Goal: Find contact information: Find contact information

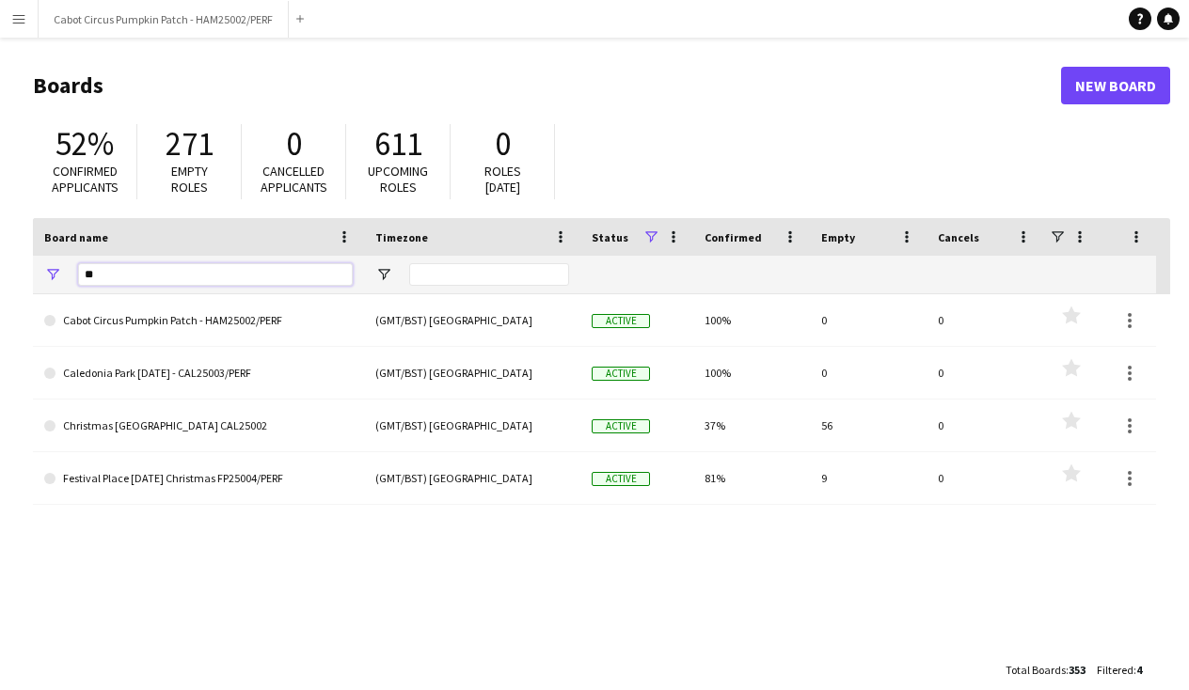
click at [211, 272] on input "**" at bounding box center [215, 274] width 275 height 23
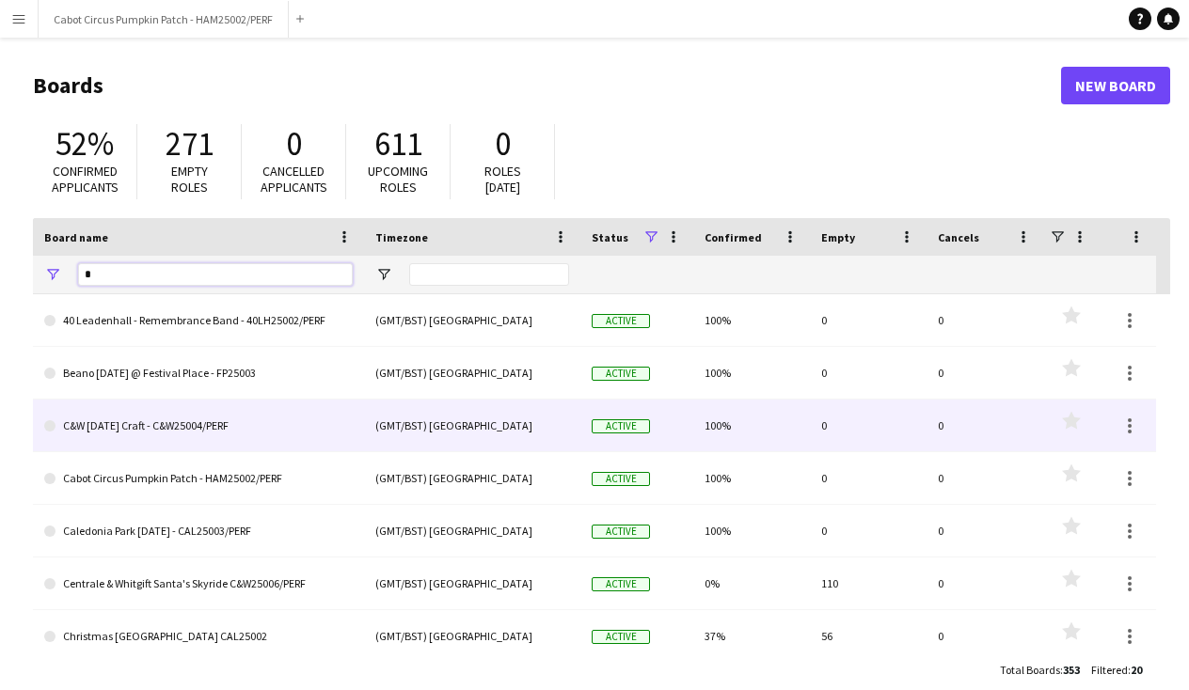
type input "*"
click at [101, 425] on link "C&W [DATE] Craft - C&W25004/PERF" at bounding box center [198, 426] width 308 height 53
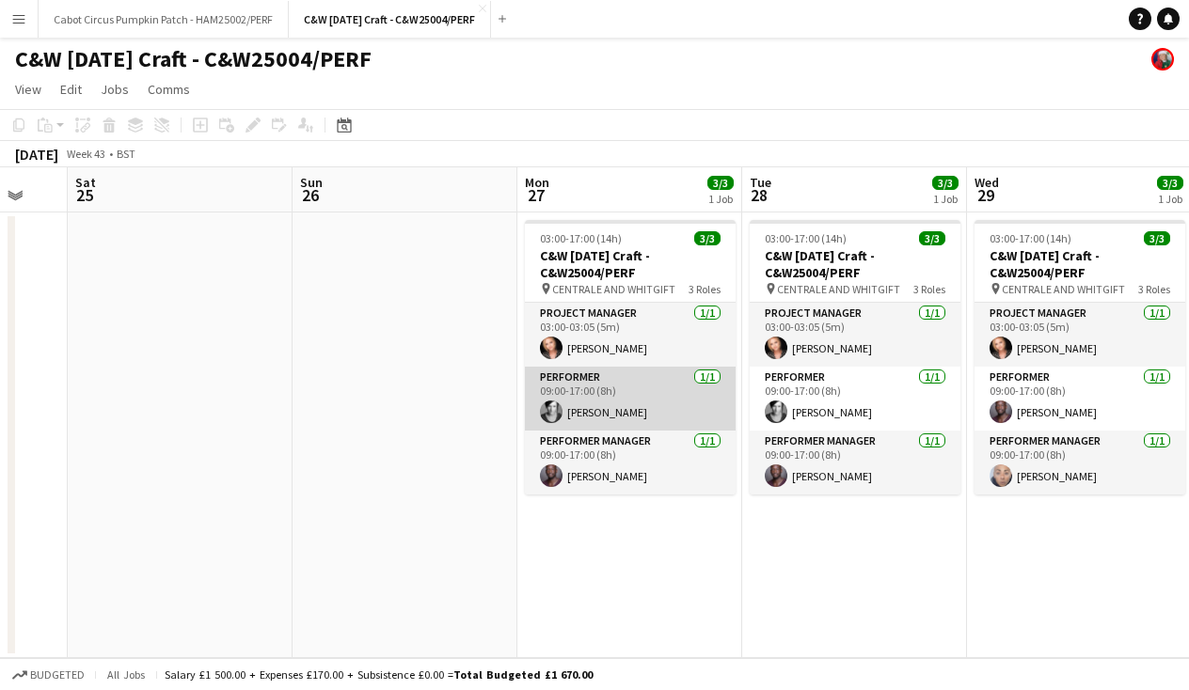
click at [622, 397] on app-card-role "Performer [DATE] 09:00-17:00 (8h) [PERSON_NAME]" at bounding box center [630, 399] width 211 height 64
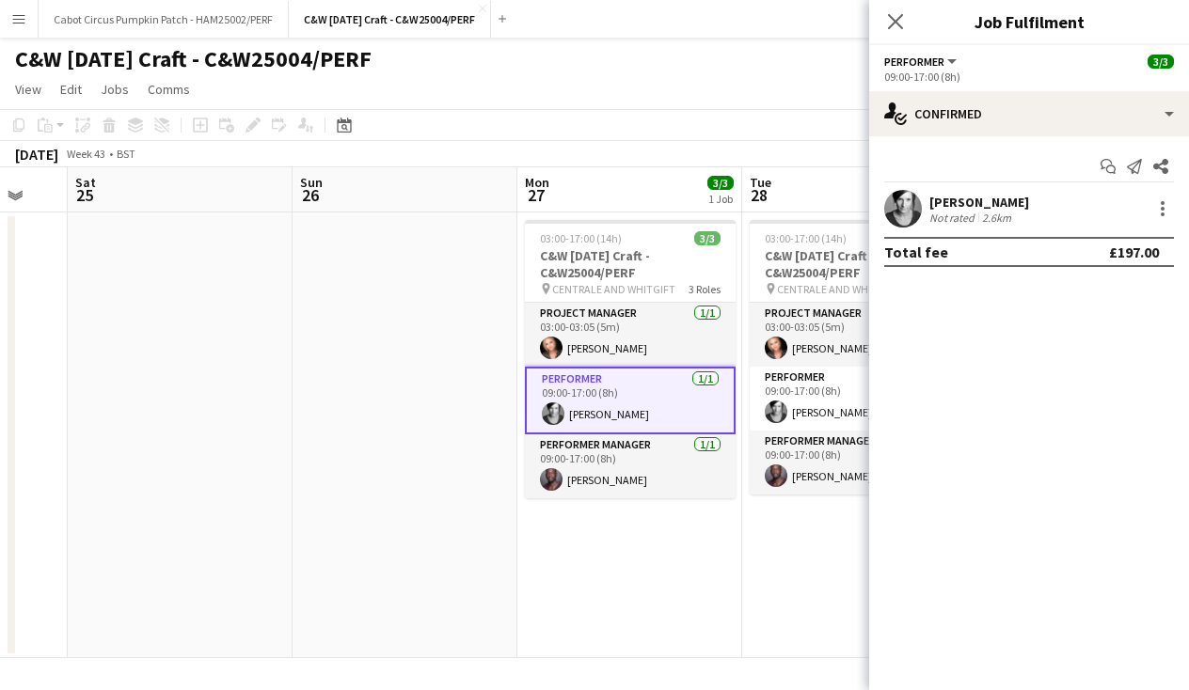
click at [1000, 202] on div "[PERSON_NAME]" at bounding box center [979, 202] width 100 height 17
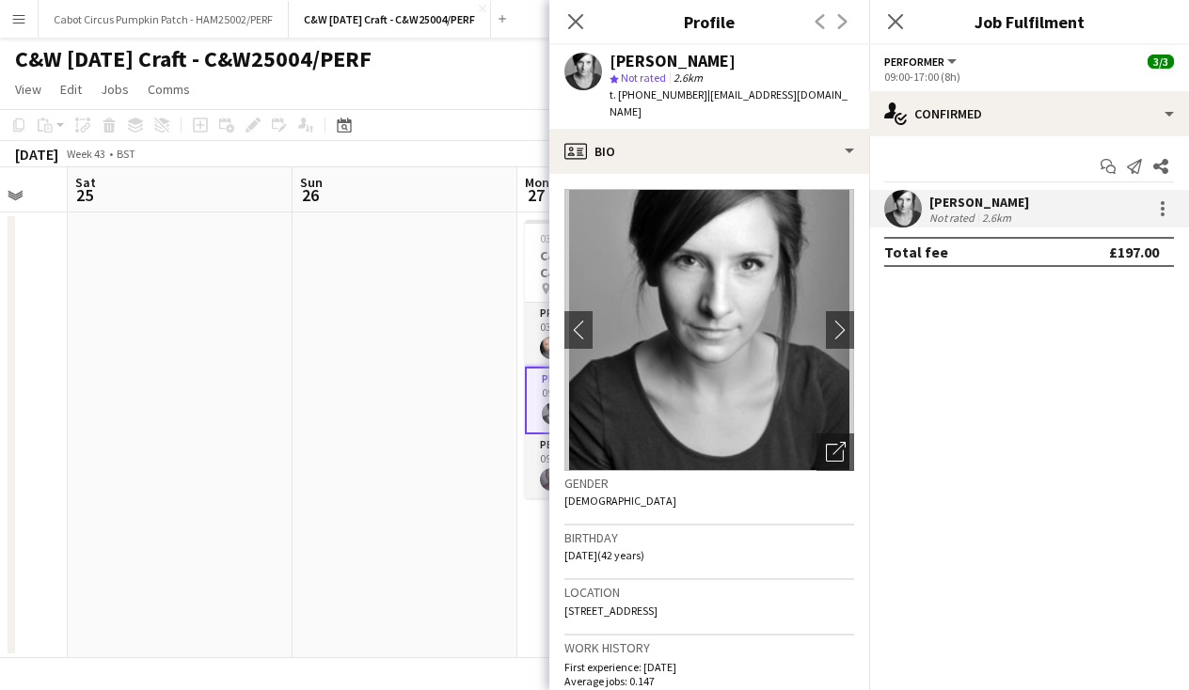
drag, startPoint x: 747, startPoint y: 64, endPoint x: 611, endPoint y: 67, distance: 135.4
click at [611, 67] on div "[PERSON_NAME]" at bounding box center [731, 61] width 244 height 17
copy div "[PERSON_NAME]"
drag, startPoint x: 850, startPoint y: 93, endPoint x: 618, endPoint y: 97, distance: 232.3
click at [618, 97] on div "[PERSON_NAME] star Not rated 2.6km t. [PHONE_NUMBER] | [EMAIL_ADDRESS][DOMAIN_N…" at bounding box center [709, 87] width 320 height 84
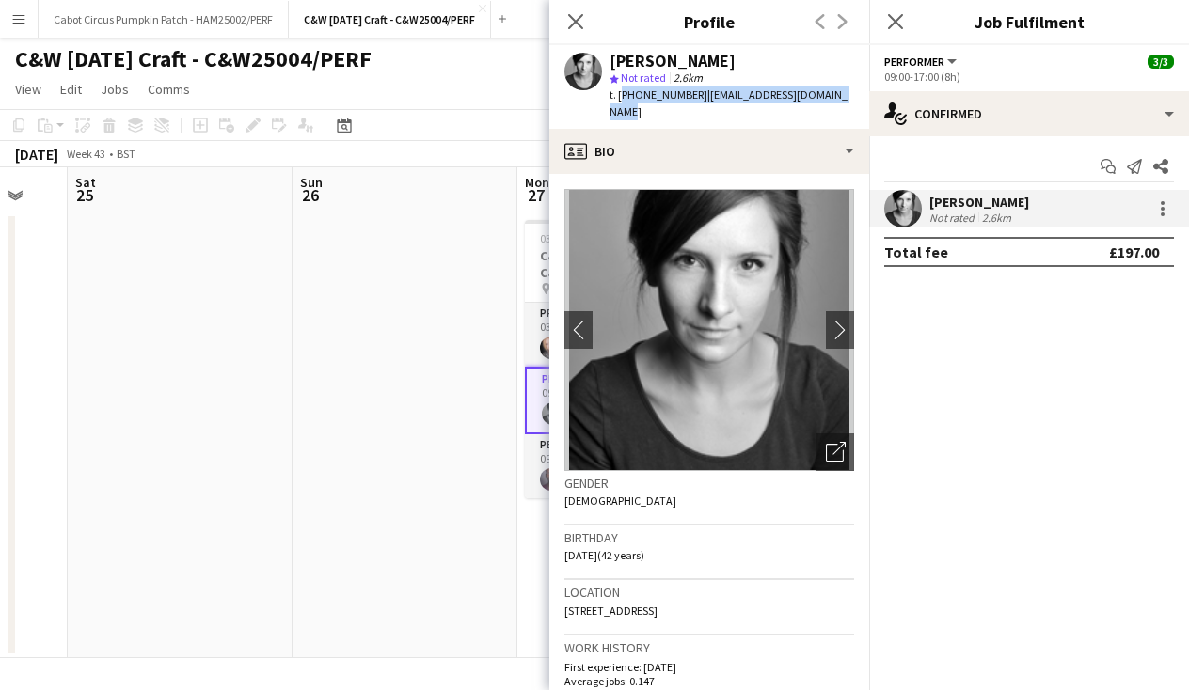
copy div "[PHONE_NUMBER] | [EMAIL_ADDRESS][DOMAIN_NAME]"
click at [270, 420] on app-date-cell at bounding box center [180, 436] width 225 height 446
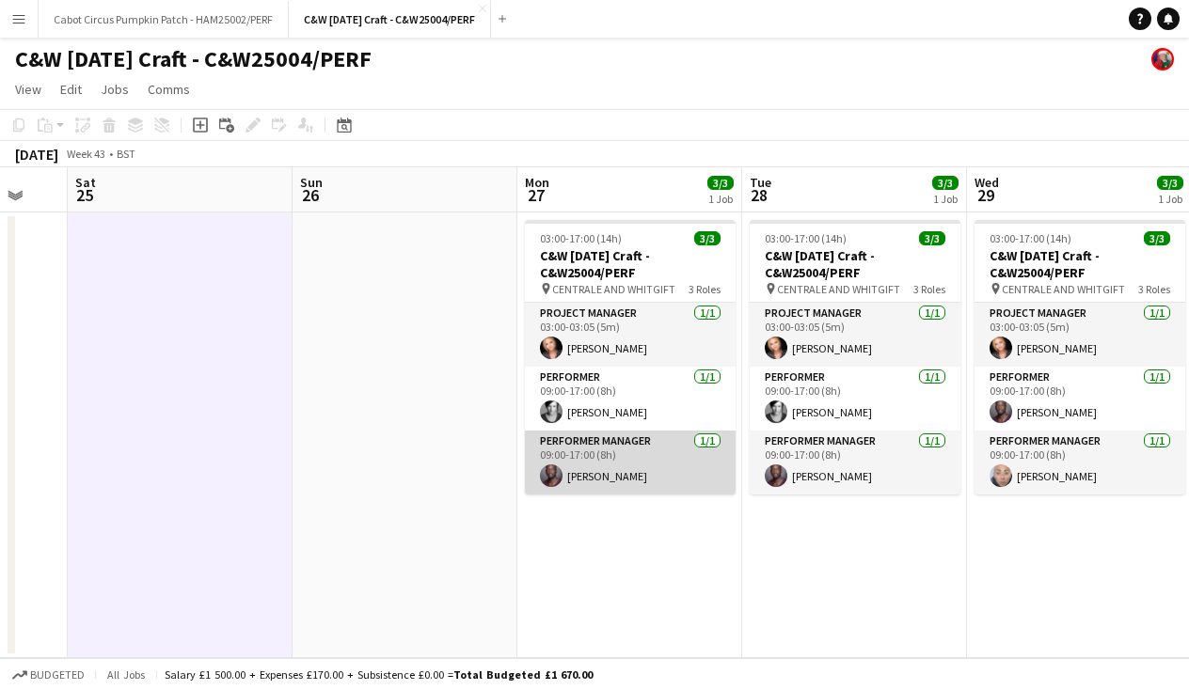
click at [647, 462] on app-card-role "Performer Manager [DATE] 09:00-17:00 (8h) [PERSON_NAME]" at bounding box center [630, 463] width 211 height 64
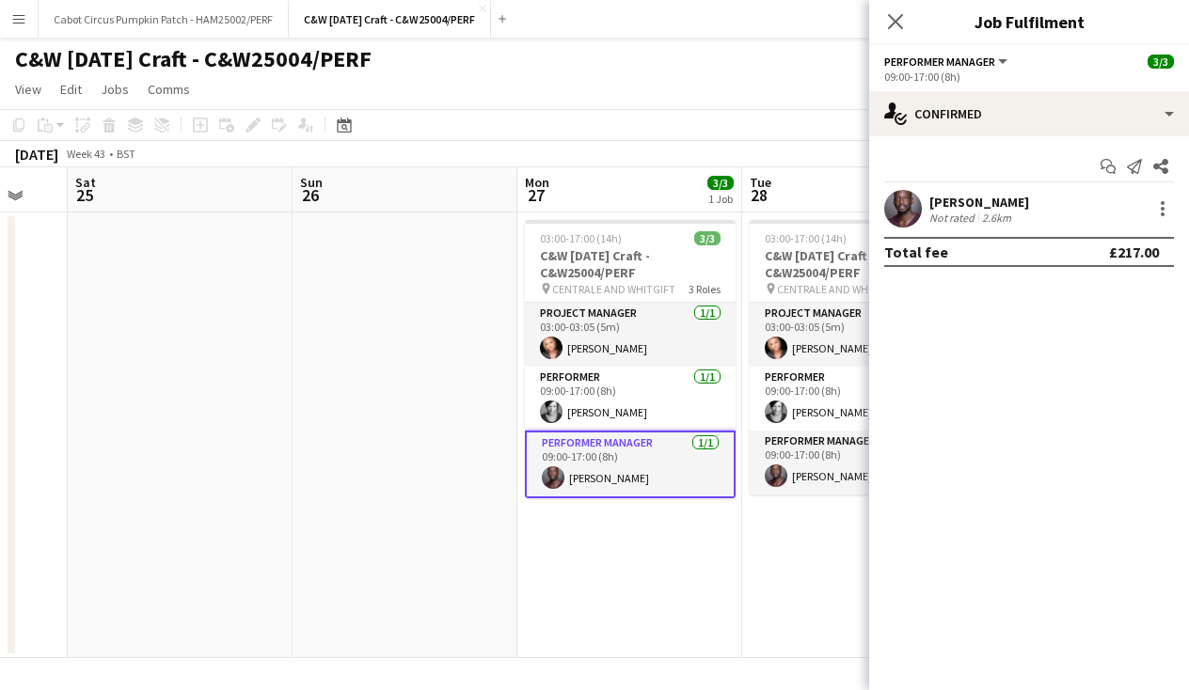
click at [983, 200] on div "[PERSON_NAME]" at bounding box center [979, 202] width 100 height 17
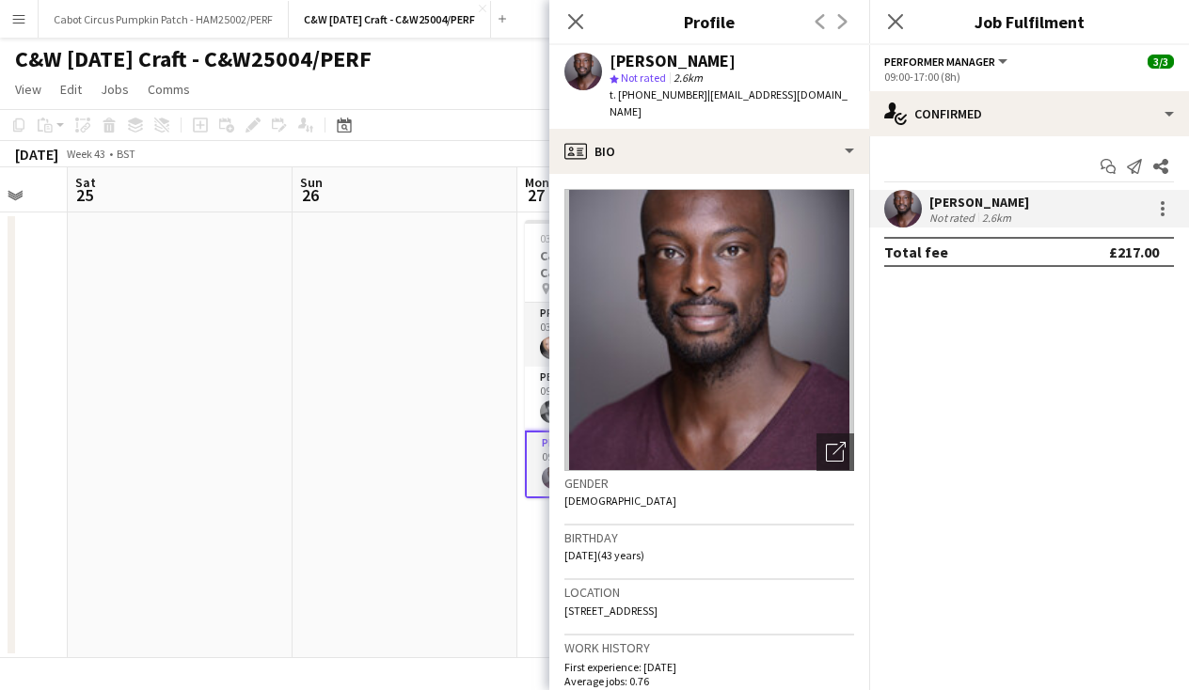
click at [782, 64] on div "[PERSON_NAME]" at bounding box center [731, 61] width 244 height 17
drag, startPoint x: 773, startPoint y: 62, endPoint x: 862, endPoint y: 87, distance: 92.9
click at [845, 87] on app-profile-header "[PERSON_NAME] star Not rated 2.6km t. [PHONE_NUMBER] | [EMAIL_ADDRESS][DOMAIN_N…" at bounding box center [709, 87] width 320 height 84
drag, startPoint x: 828, startPoint y: 92, endPoint x: 606, endPoint y: 60, distance: 224.2
click at [606, 60] on div "[PERSON_NAME] star Not rated 2.6km t. [PHONE_NUMBER] | [EMAIL_ADDRESS][DOMAIN_N…" at bounding box center [709, 87] width 320 height 84
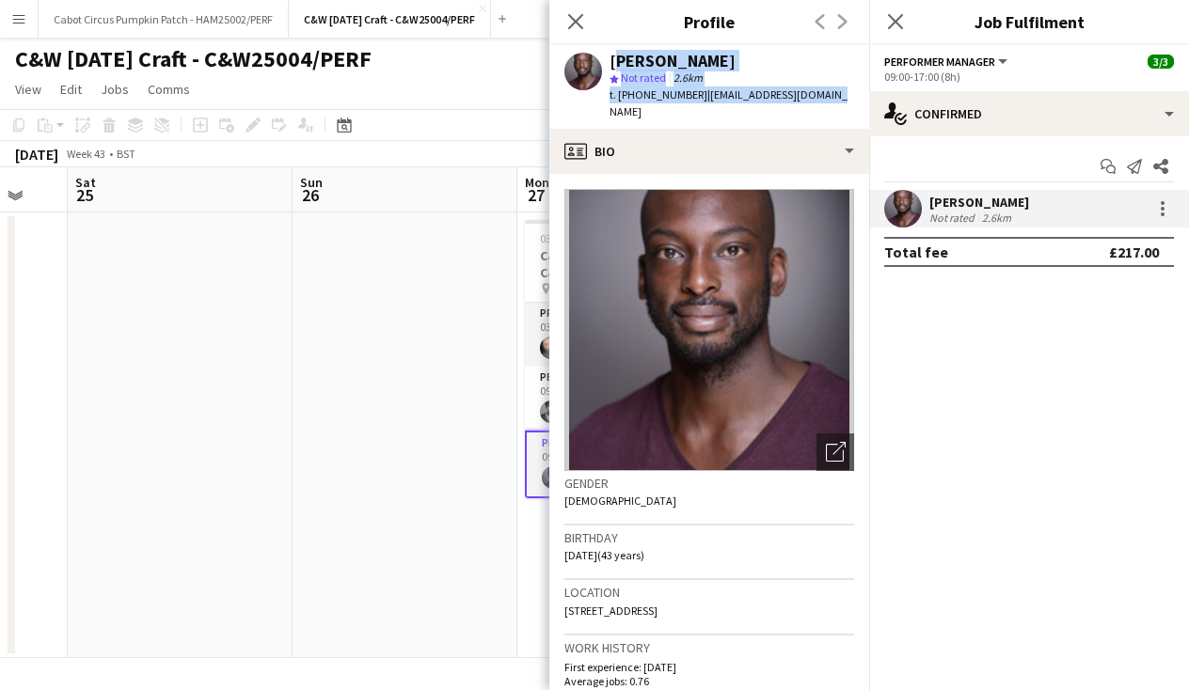
copy div "[PERSON_NAME] star Not rated 2.6km t. [PHONE_NUMBER] | [EMAIL_ADDRESS][DOMAIN_N…"
click at [357, 380] on app-date-cell at bounding box center [404, 436] width 225 height 446
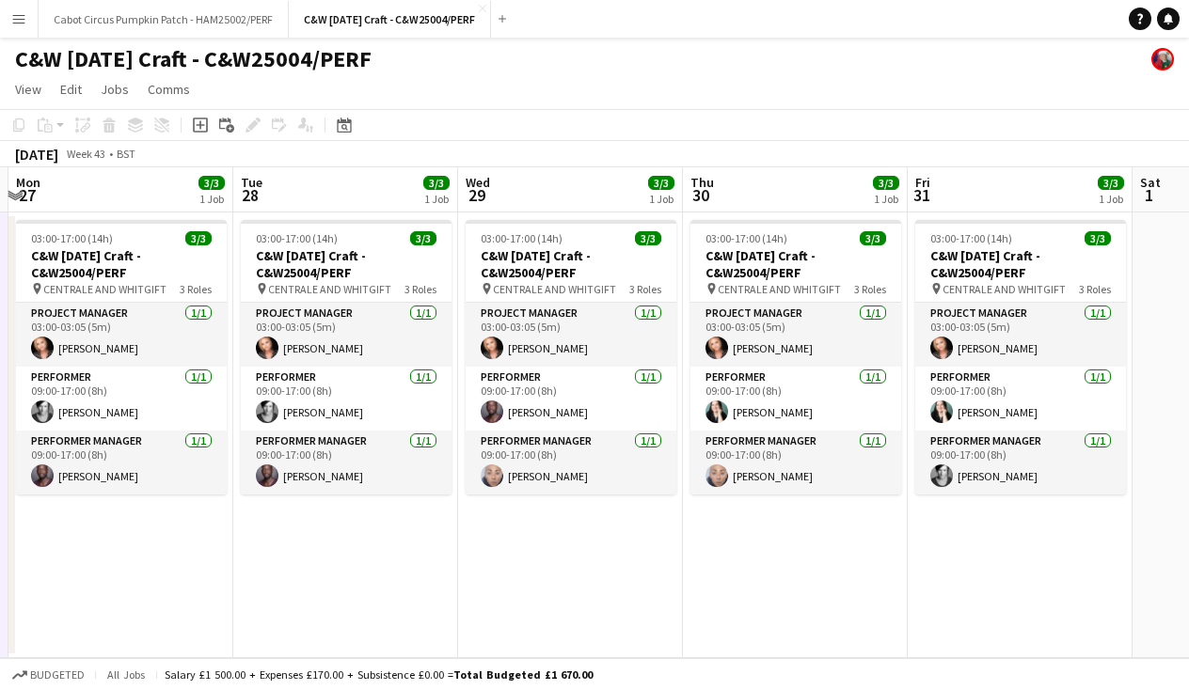
scroll to position [0, 439]
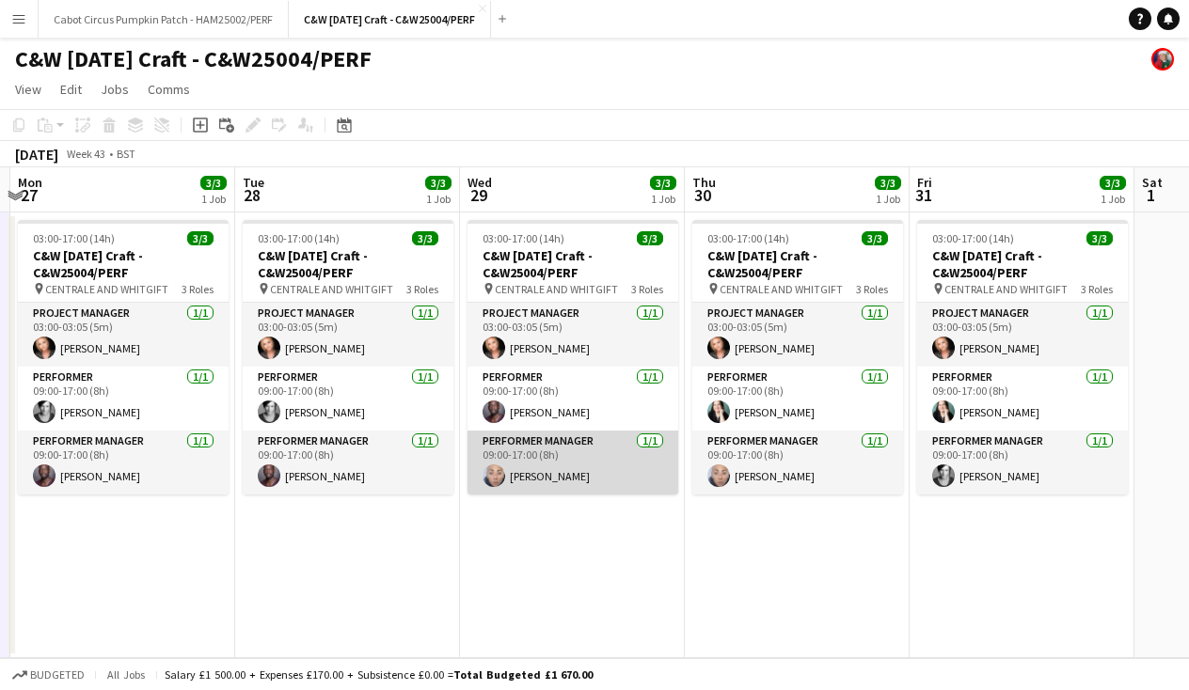
click at [575, 472] on app-card-role "Performer Manager [DATE] 09:00-17:00 (8h) [PERSON_NAME]" at bounding box center [572, 463] width 211 height 64
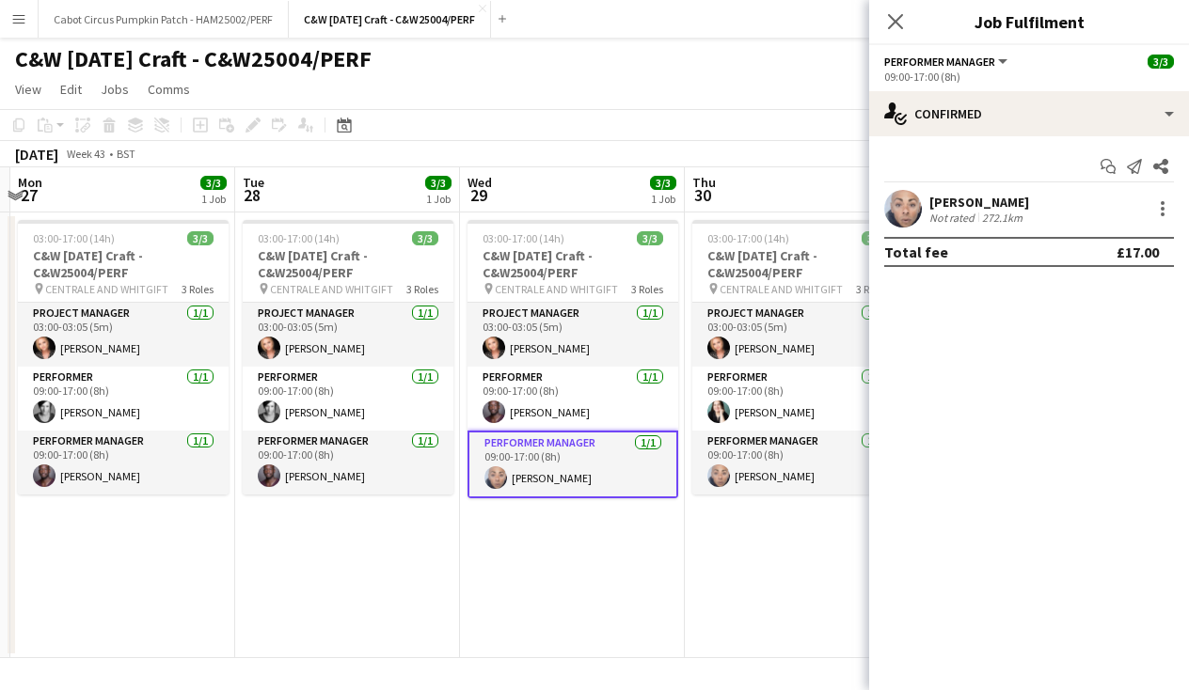
click at [984, 209] on div "[PERSON_NAME]" at bounding box center [979, 202] width 100 height 17
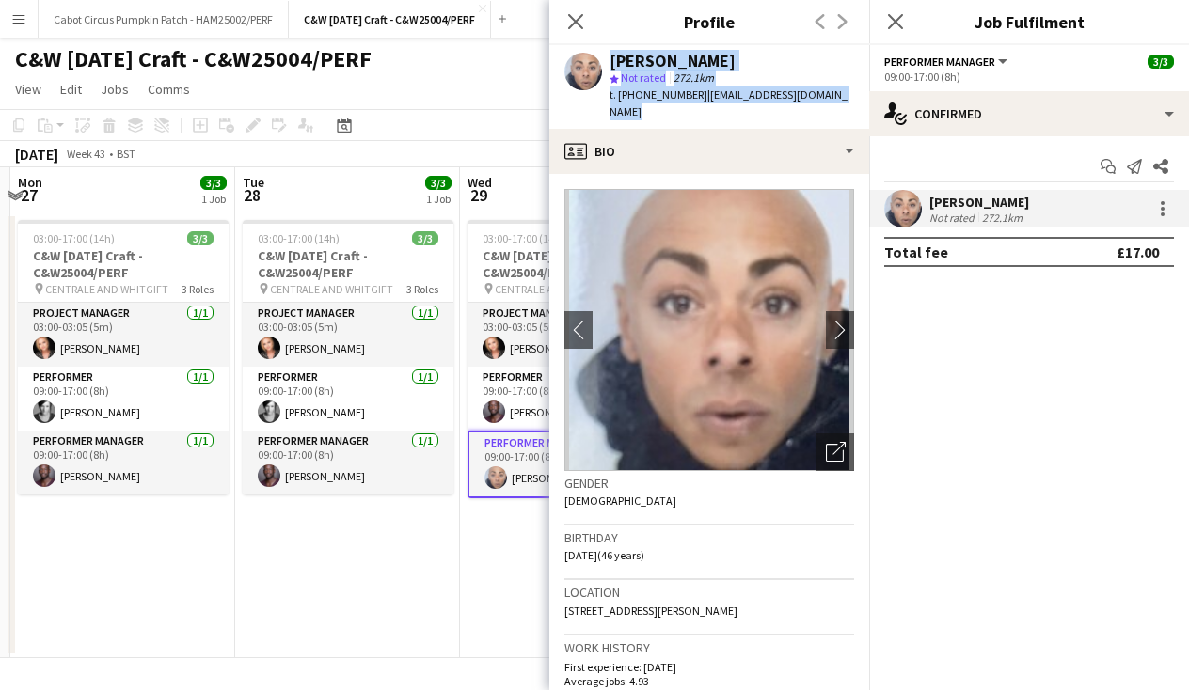
drag, startPoint x: 851, startPoint y: 96, endPoint x: 594, endPoint y: 72, distance: 257.8
click at [594, 72] on div "[PERSON_NAME] star Not rated 272.1km t. [PHONE_NUMBER] | [EMAIL_ADDRESS][DOMAIN…" at bounding box center [709, 87] width 320 height 84
copy div "[PERSON_NAME] star Not rated 272.1km t. [PHONE_NUMBER] | [EMAIL_ADDRESS][DOMAIN…"
click at [448, 552] on app-date-cell "03:00-17:00 (14h) 3/3 C&W [DATE] Craft - C&W25004/PERF pin CENTRALE AND WHITGIF…" at bounding box center [347, 436] width 225 height 446
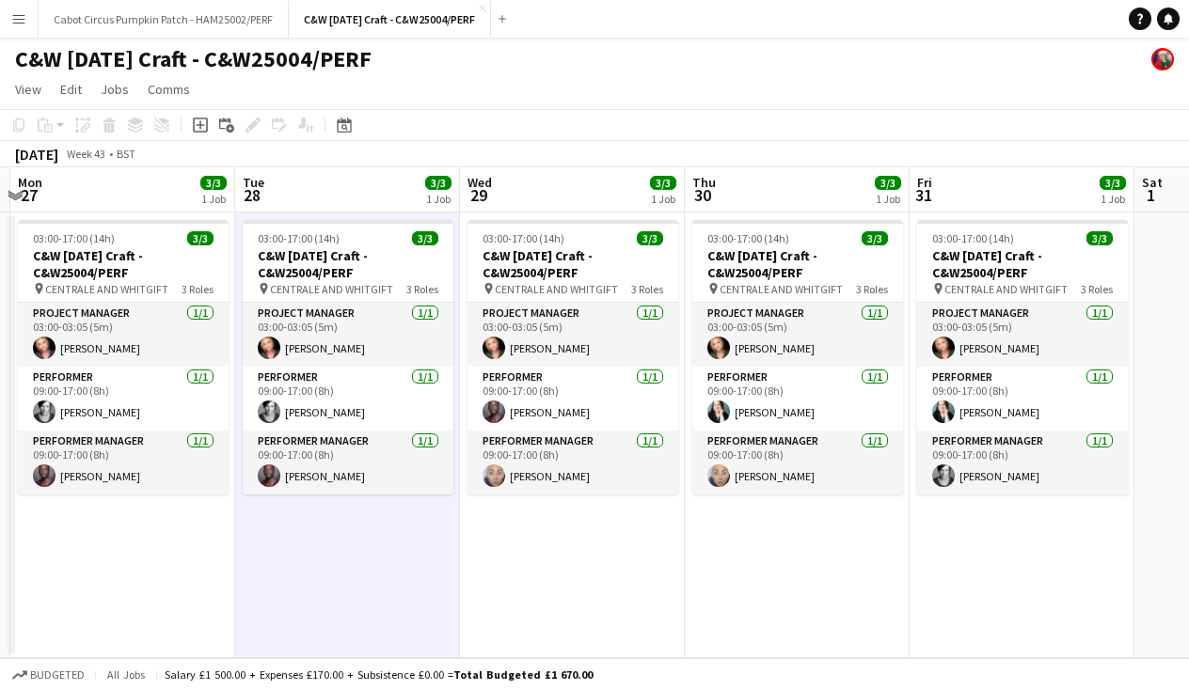
scroll to position [0, 438]
click at [698, 575] on app-date-cell "03:00-17:00 (14h) 3/3 C&W [DATE] Craft - C&W25004/PERF pin CENTRALE AND WHITGIF…" at bounding box center [797, 436] width 225 height 446
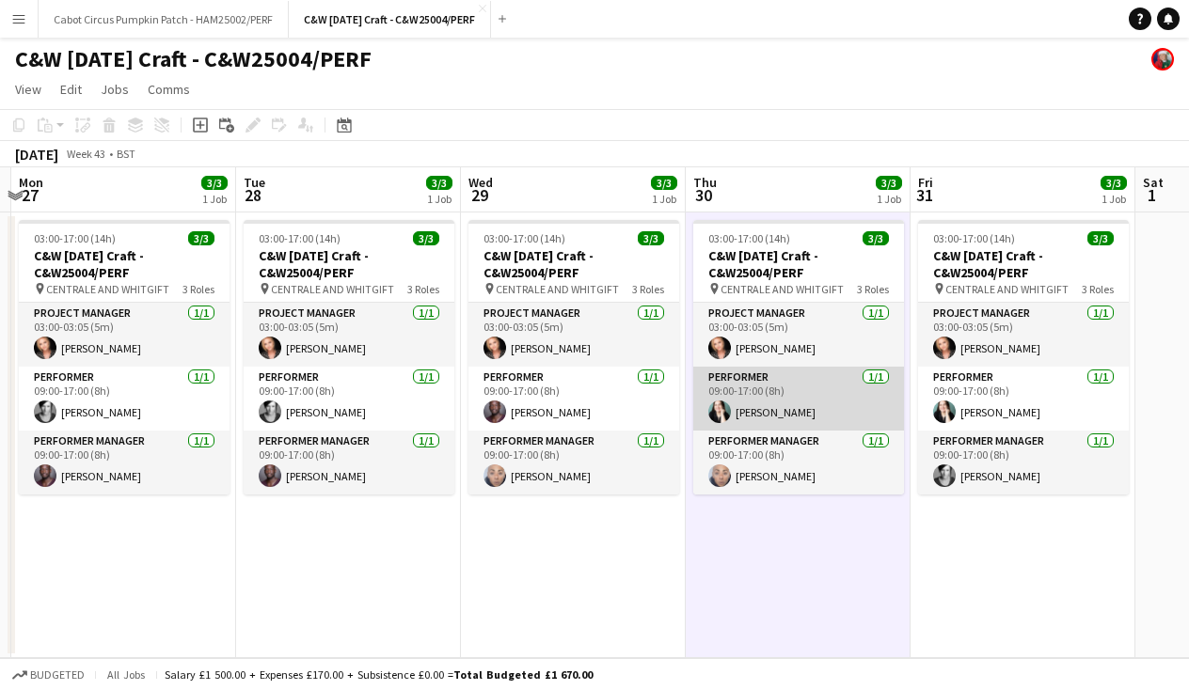
click at [786, 404] on app-card-role "Performer [DATE] 09:00-17:00 (8h) [PERSON_NAME]" at bounding box center [798, 399] width 211 height 64
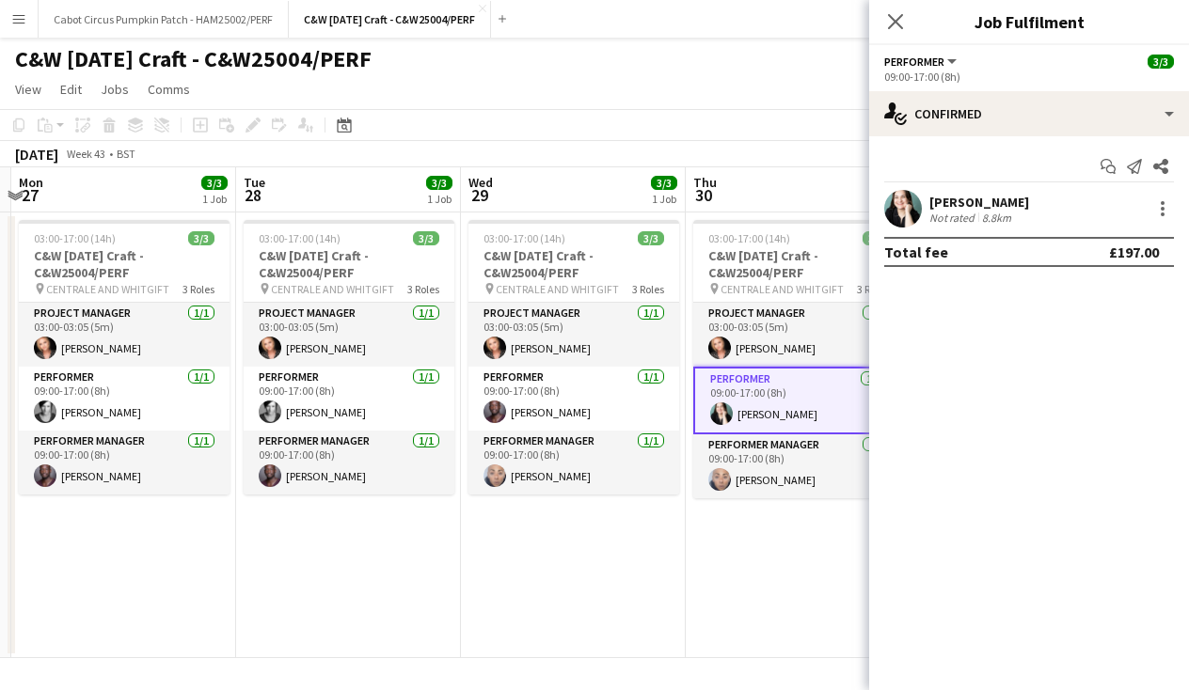
click at [977, 209] on div "[PERSON_NAME]" at bounding box center [979, 202] width 100 height 17
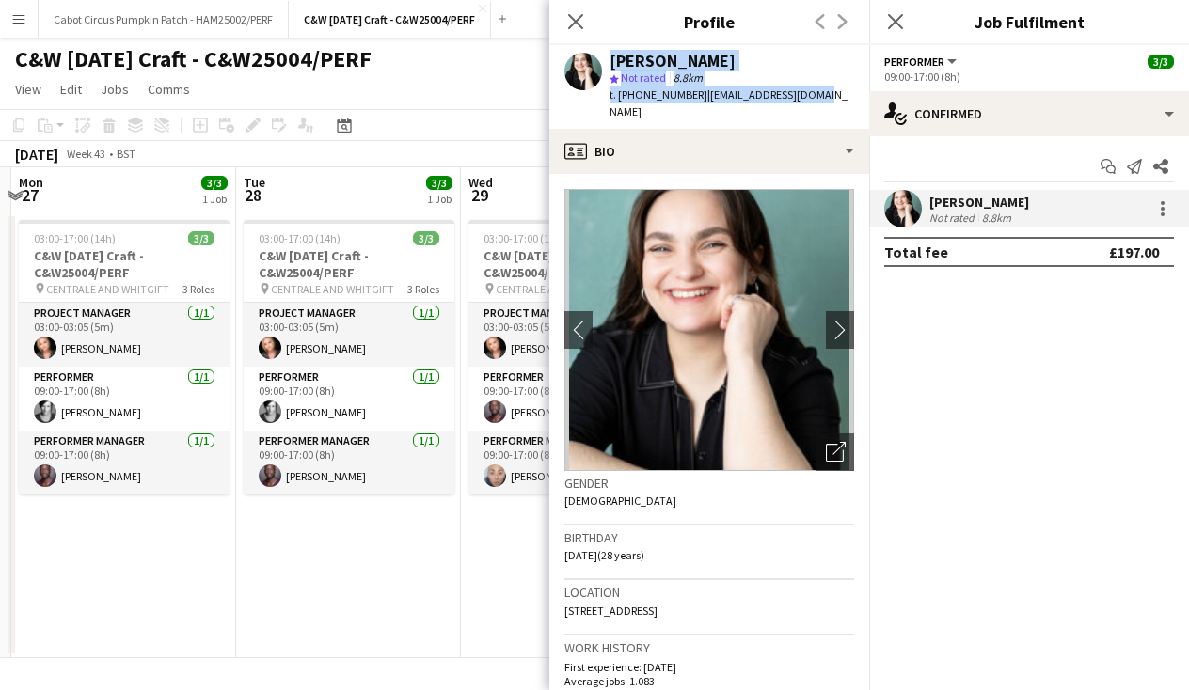
drag, startPoint x: 781, startPoint y: 93, endPoint x: 600, endPoint y: 67, distance: 183.4
click at [600, 67] on div "[PERSON_NAME] star Not rated 8.8km t. [PHONE_NUMBER] | [EMAIL_ADDRESS][DOMAIN_N…" at bounding box center [709, 87] width 320 height 84
copy div "[PERSON_NAME] star Not rated 8.8km t. [PHONE_NUMBER] | [EMAIL_ADDRESS][DOMAIN_N…"
click at [770, 69] on div "[PERSON_NAME]" at bounding box center [731, 61] width 244 height 17
click at [572, 19] on icon at bounding box center [575, 21] width 18 height 18
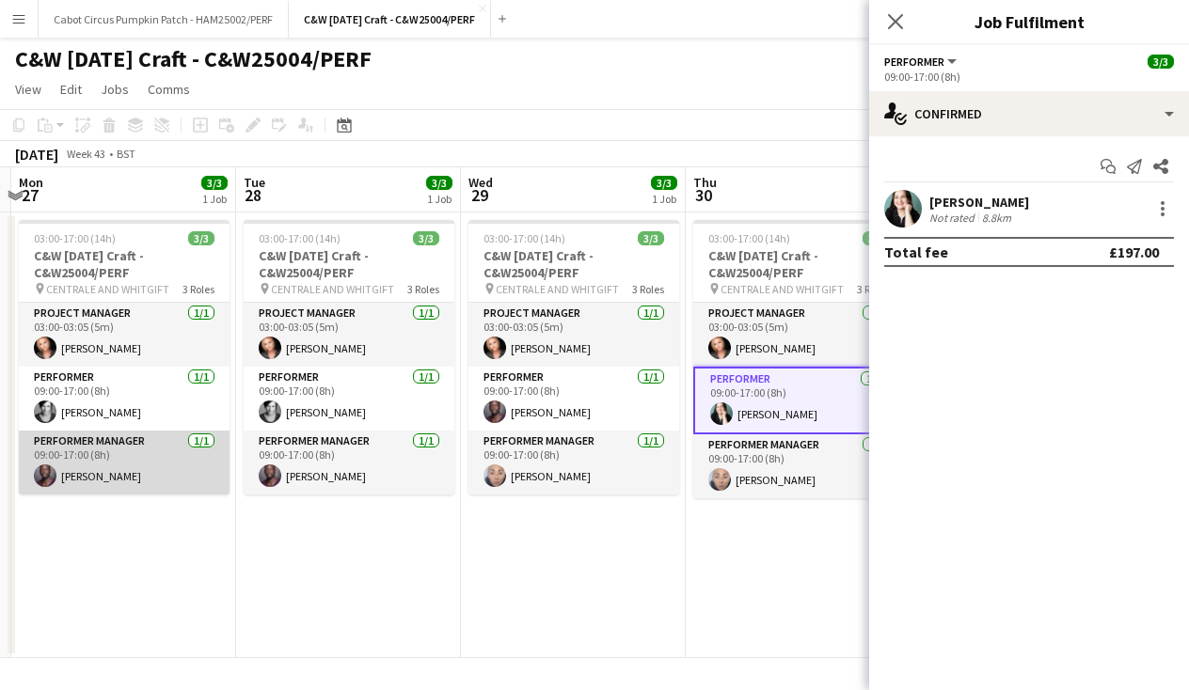
click at [96, 464] on app-card-role "Performer Manager [DATE] 09:00-17:00 (8h) [PERSON_NAME]" at bounding box center [124, 463] width 211 height 64
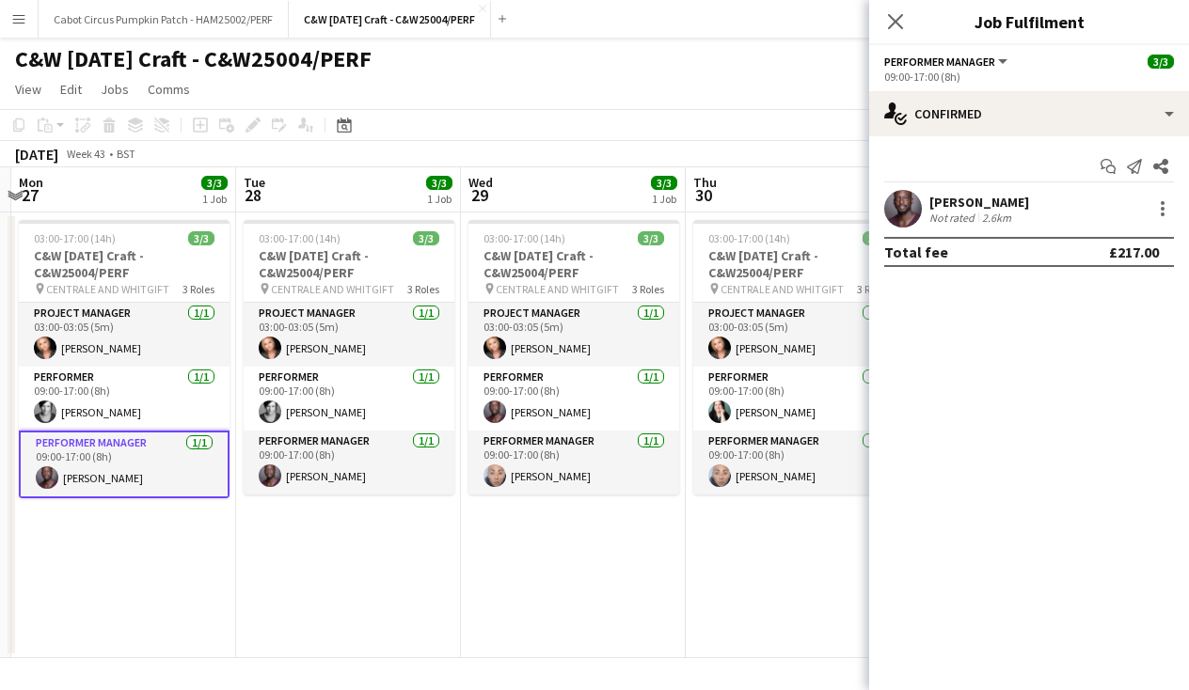
click at [980, 218] on div "2.6km" at bounding box center [996, 218] width 37 height 14
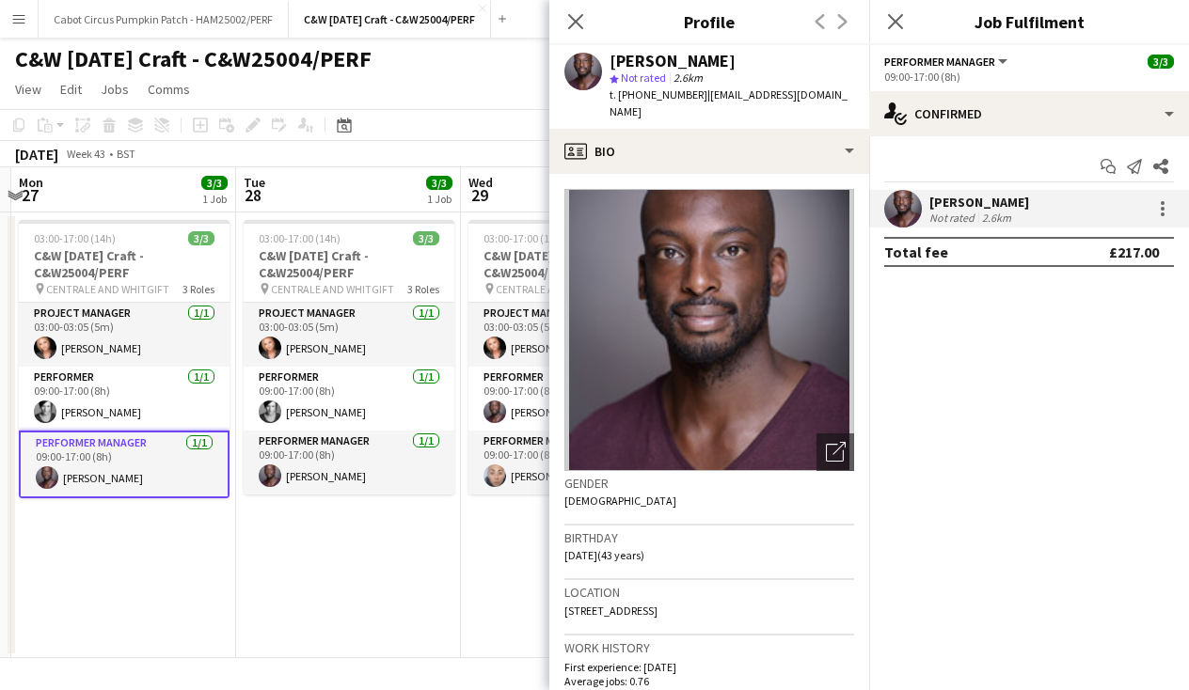
drag, startPoint x: 832, startPoint y: 94, endPoint x: 700, endPoint y: 93, distance: 132.6
click at [700, 93] on div "[PERSON_NAME] star Not rated 2.6km t. [PHONE_NUMBER] | [EMAIL_ADDRESS][DOMAIN_N…" at bounding box center [709, 87] width 320 height 84
copy span "[EMAIL_ADDRESS][DOMAIN_NAME]"
click at [412, 597] on app-date-cell "03:00-17:00 (14h) 3/3 C&W [DATE] Craft - C&W25004/PERF pin CENTRALE AND WHITGIF…" at bounding box center [348, 436] width 225 height 446
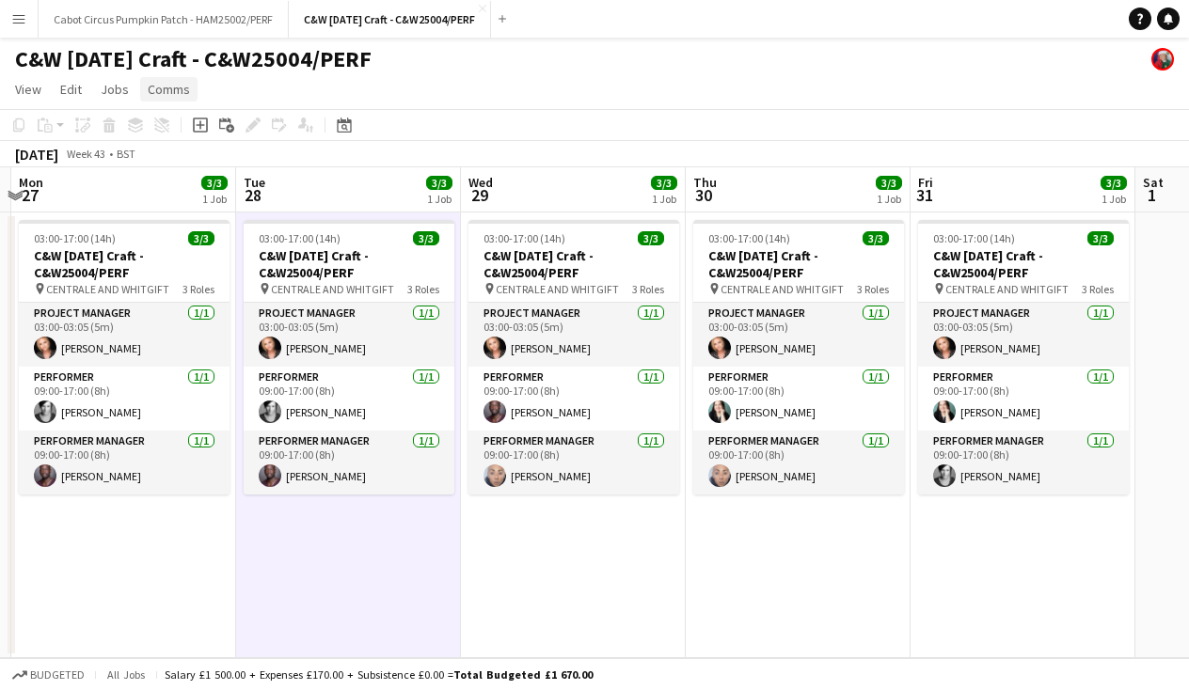
click at [174, 87] on span "Comms" at bounding box center [169, 89] width 42 height 17
click at [193, 129] on div "Notify confirmed crew Create chat" at bounding box center [217, 149] width 156 height 79
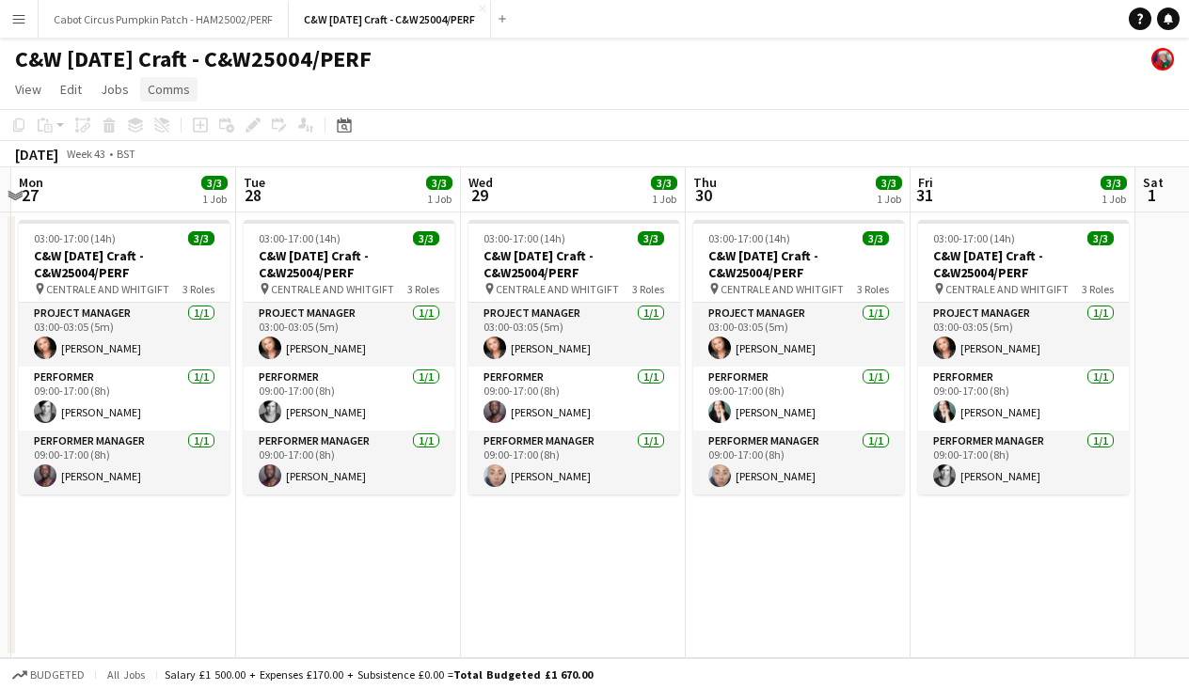
click at [171, 87] on span "Comms" at bounding box center [169, 89] width 42 height 17
click at [182, 174] on div "Notify confirmed crew Create chat" at bounding box center [217, 149] width 156 height 79
click at [279, 568] on app-date-cell "03:00-17:00 (14h) 3/3 C&W [DATE] Craft - C&W25004/PERF pin CENTRALE AND WHITGIF…" at bounding box center [348, 436] width 225 height 446
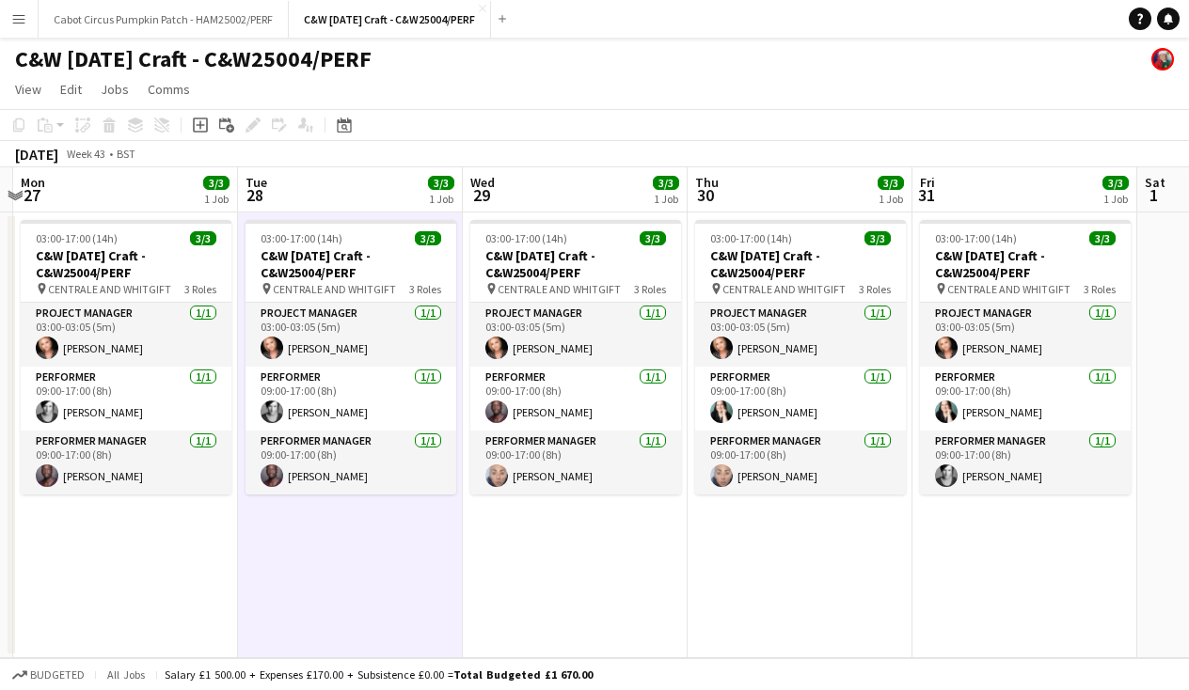
scroll to position [0, 0]
click at [165, 87] on span "Comms" at bounding box center [169, 89] width 42 height 17
click at [26, 88] on span "View" at bounding box center [28, 89] width 26 height 17
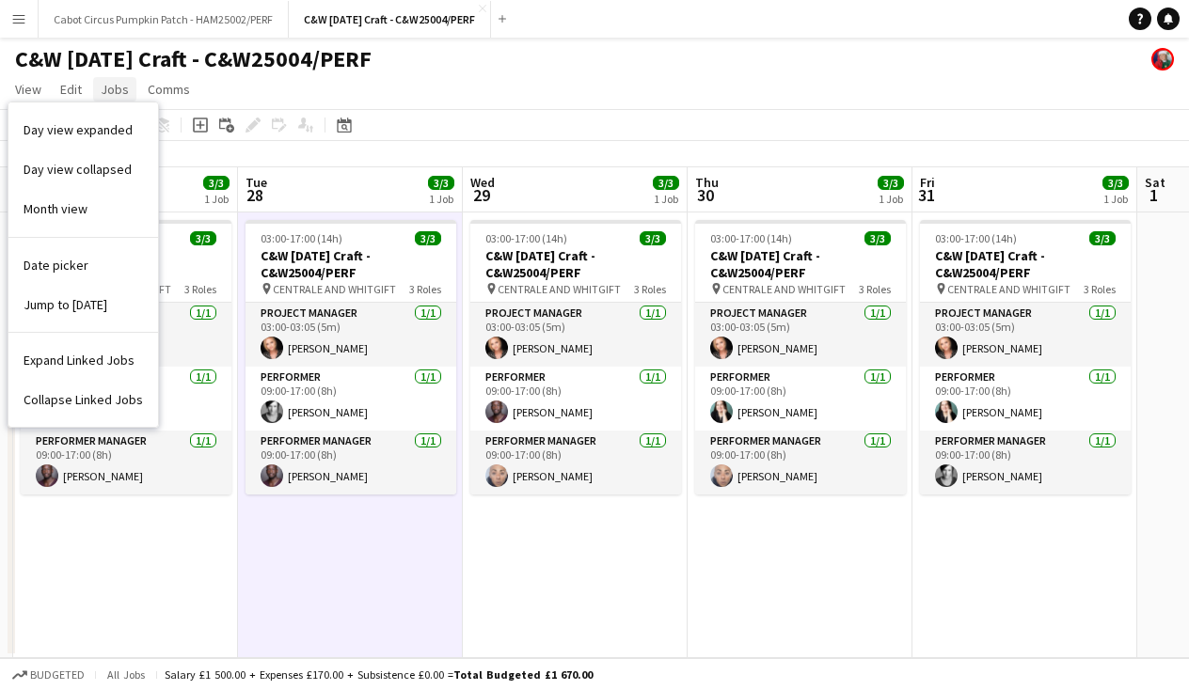
click at [116, 91] on span "Jobs" at bounding box center [115, 89] width 28 height 17
